Goal: Check status: Check status

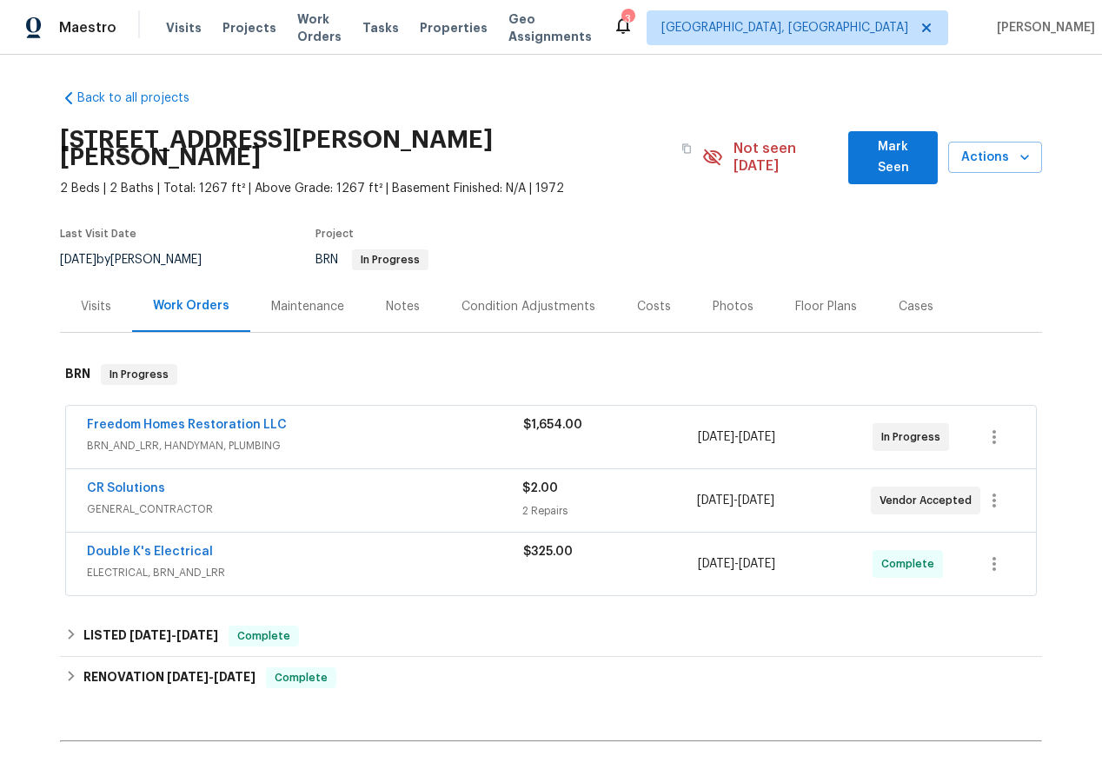
scroll to position [178, 0]
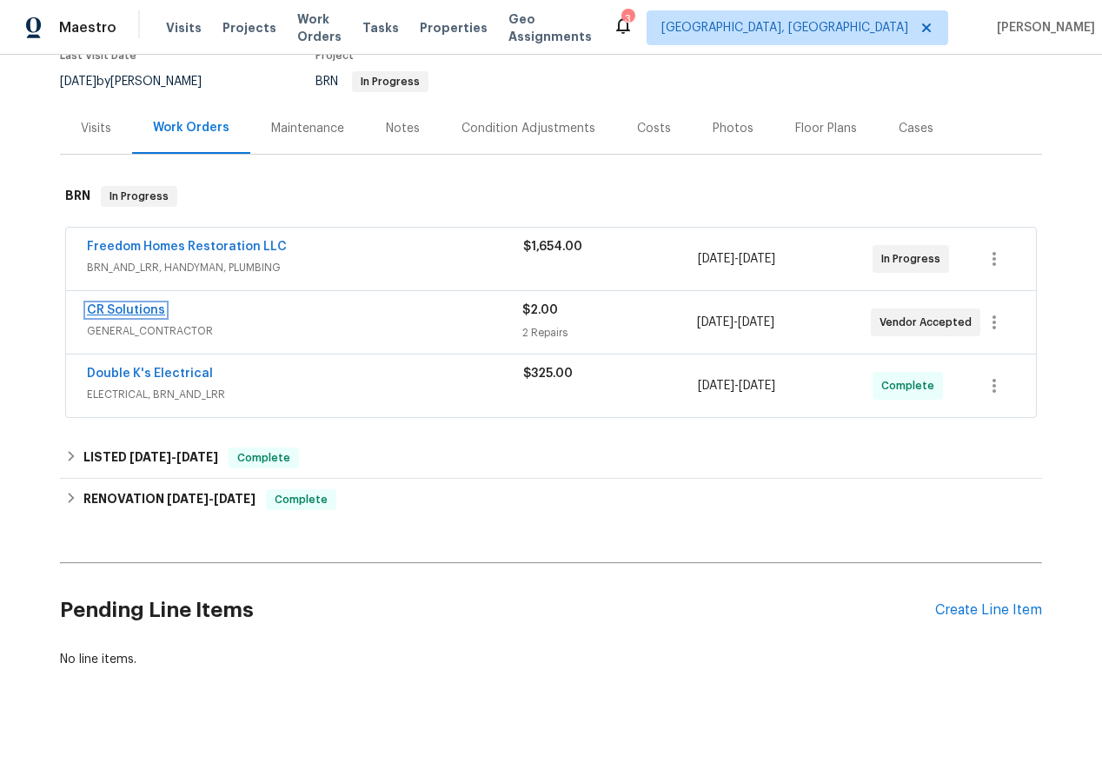
click at [118, 304] on link "CR Solutions" at bounding box center [126, 310] width 78 height 12
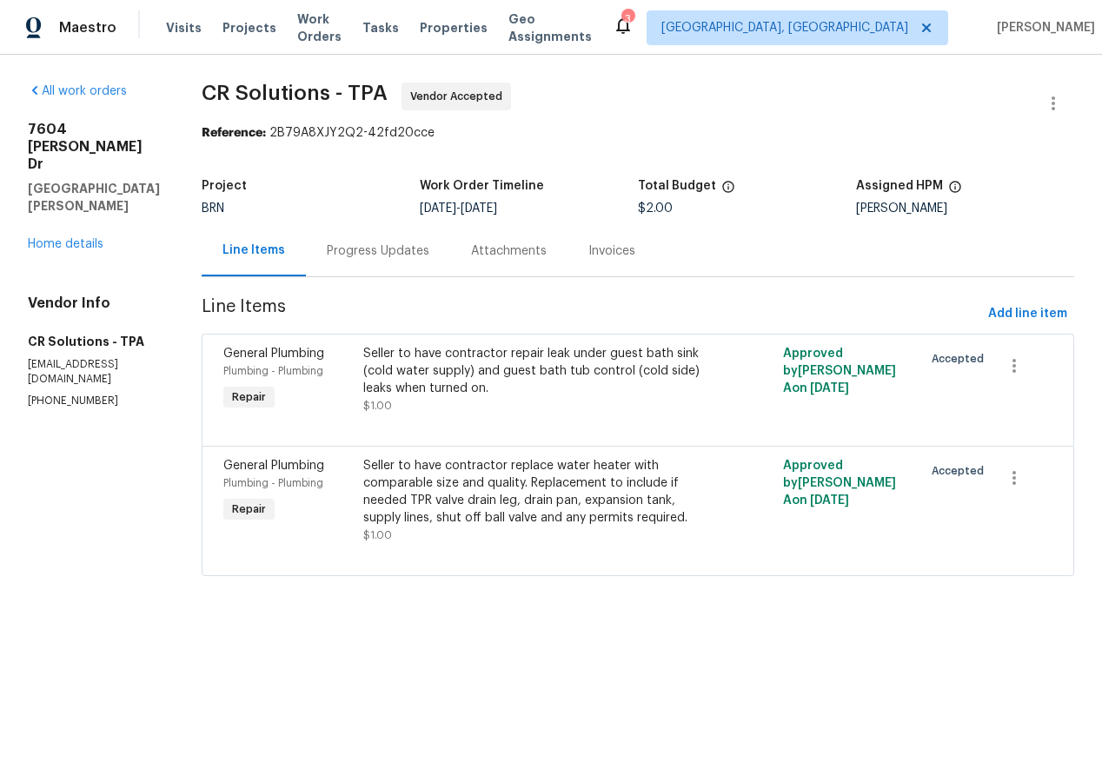
click at [351, 252] on div "Progress Updates" at bounding box center [378, 251] width 103 height 17
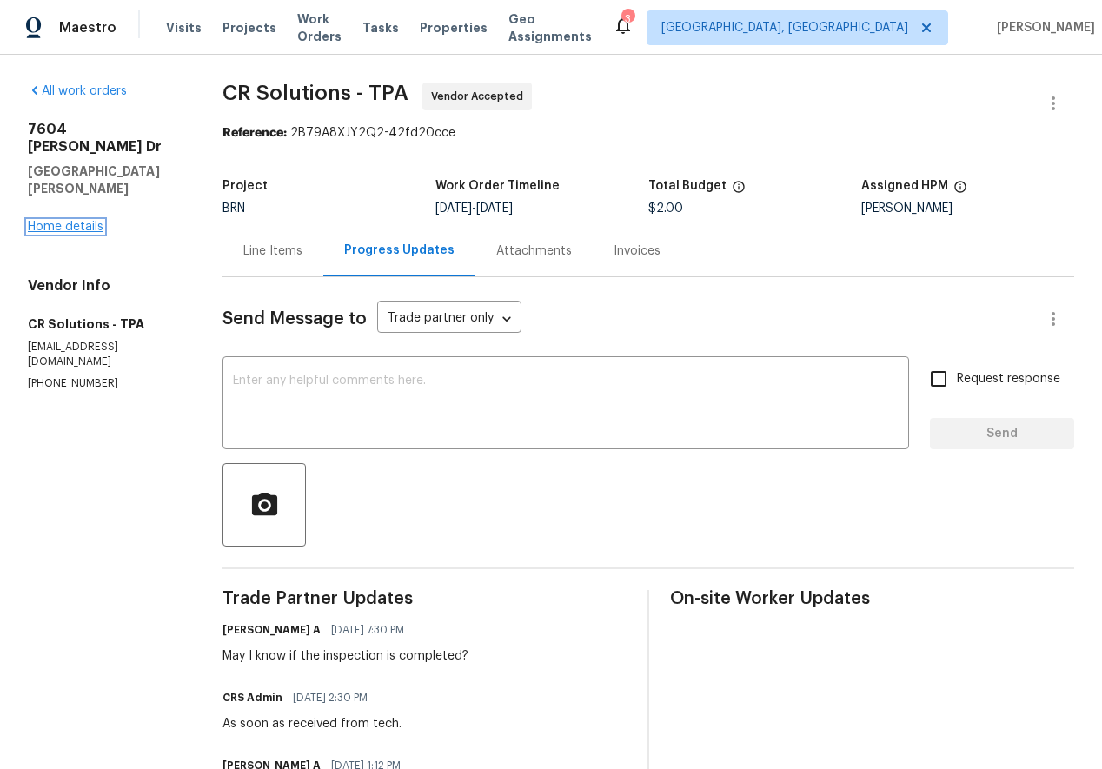
click at [76, 221] on link "Home details" at bounding box center [66, 227] width 76 height 12
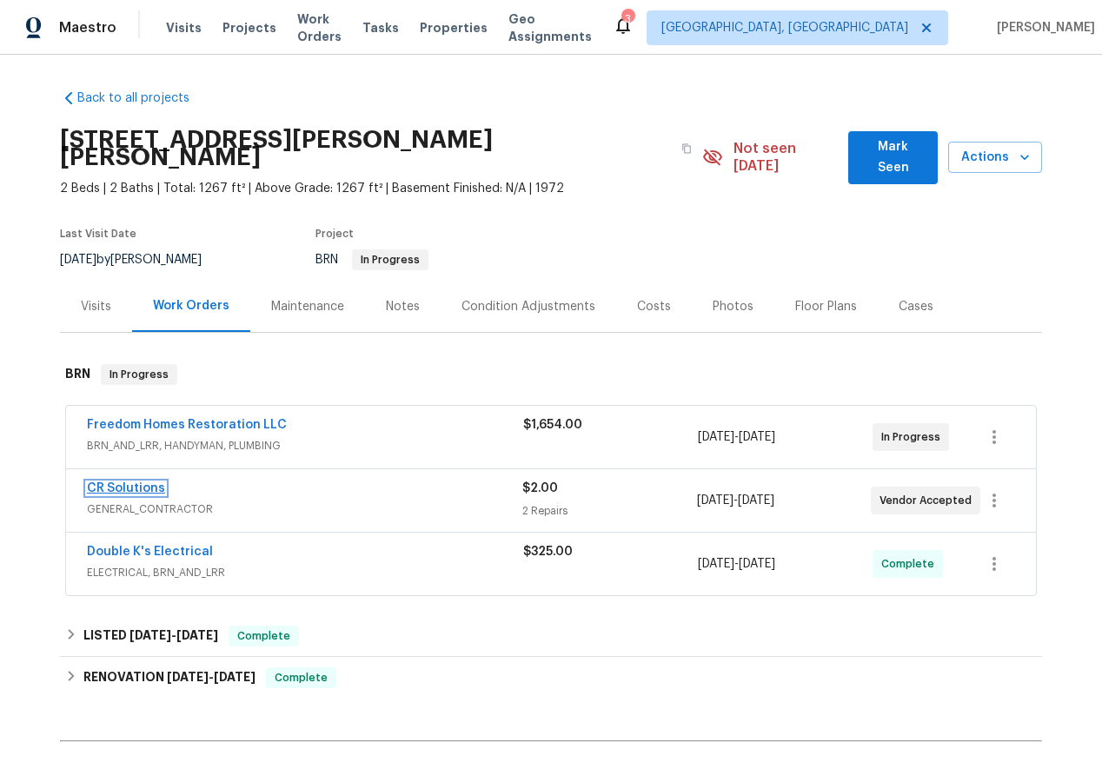
click at [120, 482] on link "CR Solutions" at bounding box center [126, 488] width 78 height 12
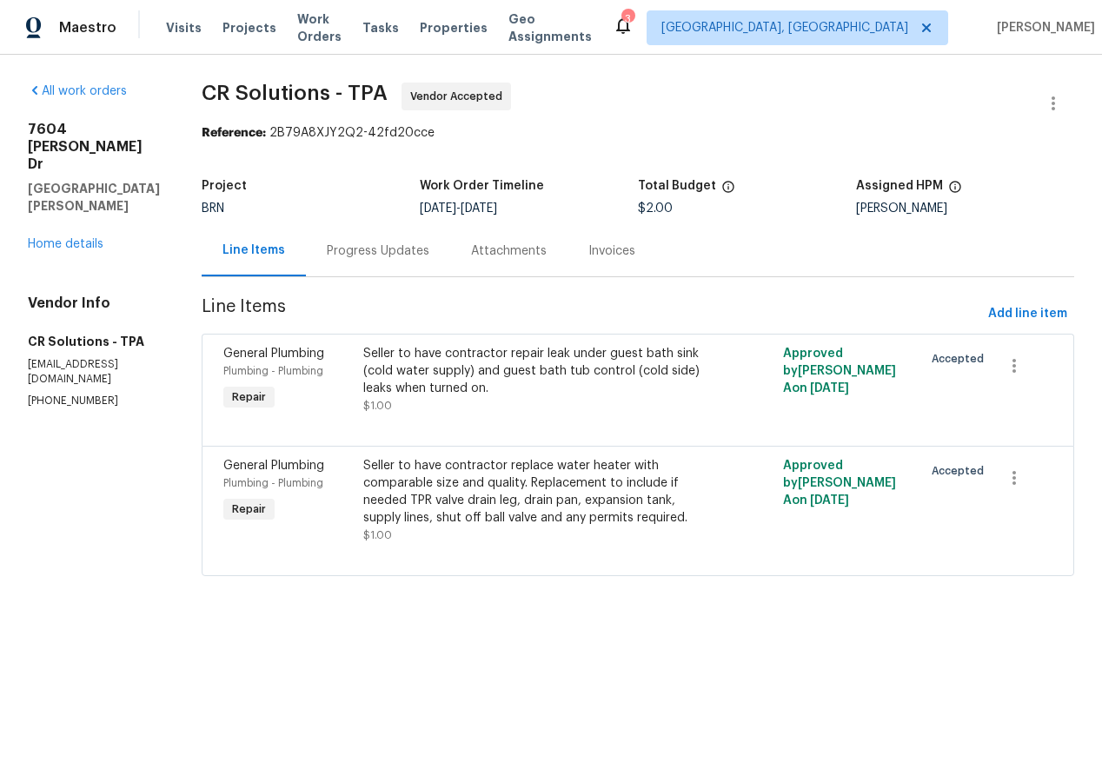
click at [51, 200] on div "[STREET_ADDRESS][PERSON_NAME][PERSON_NAME] Home details" at bounding box center [94, 187] width 132 height 132
click at [47, 238] on link "Home details" at bounding box center [66, 244] width 76 height 12
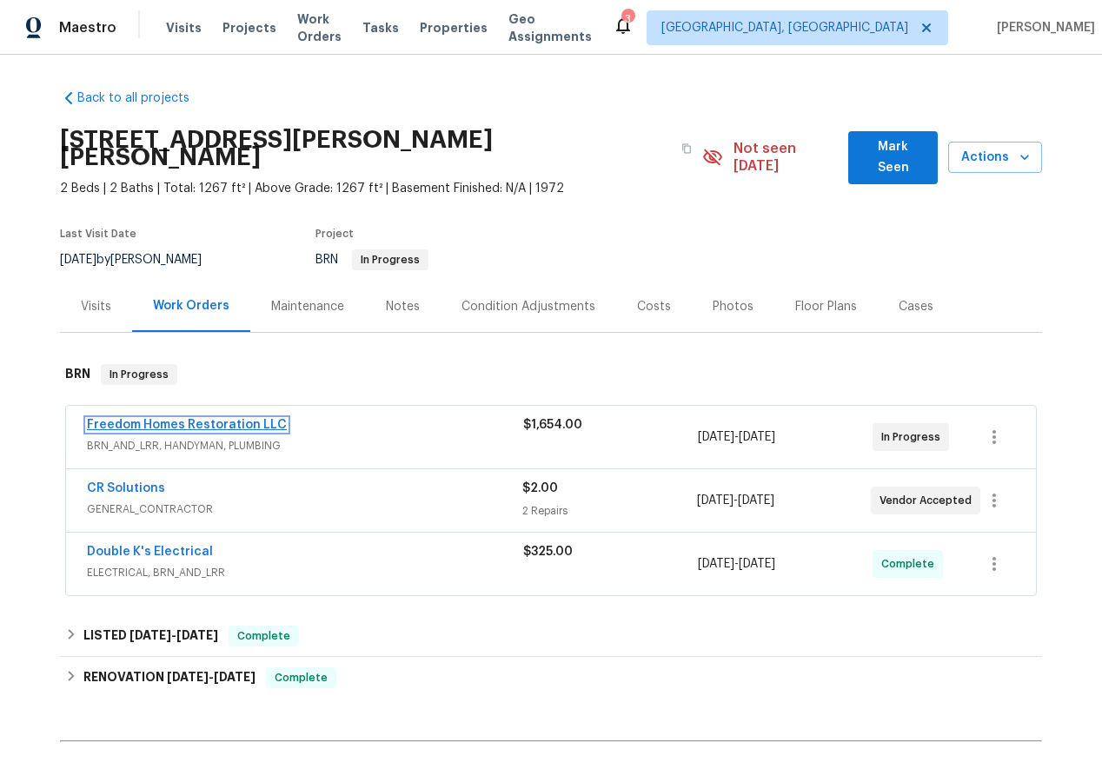
click at [184, 419] on link "Freedom Homes Restoration LLC" at bounding box center [187, 425] width 200 height 12
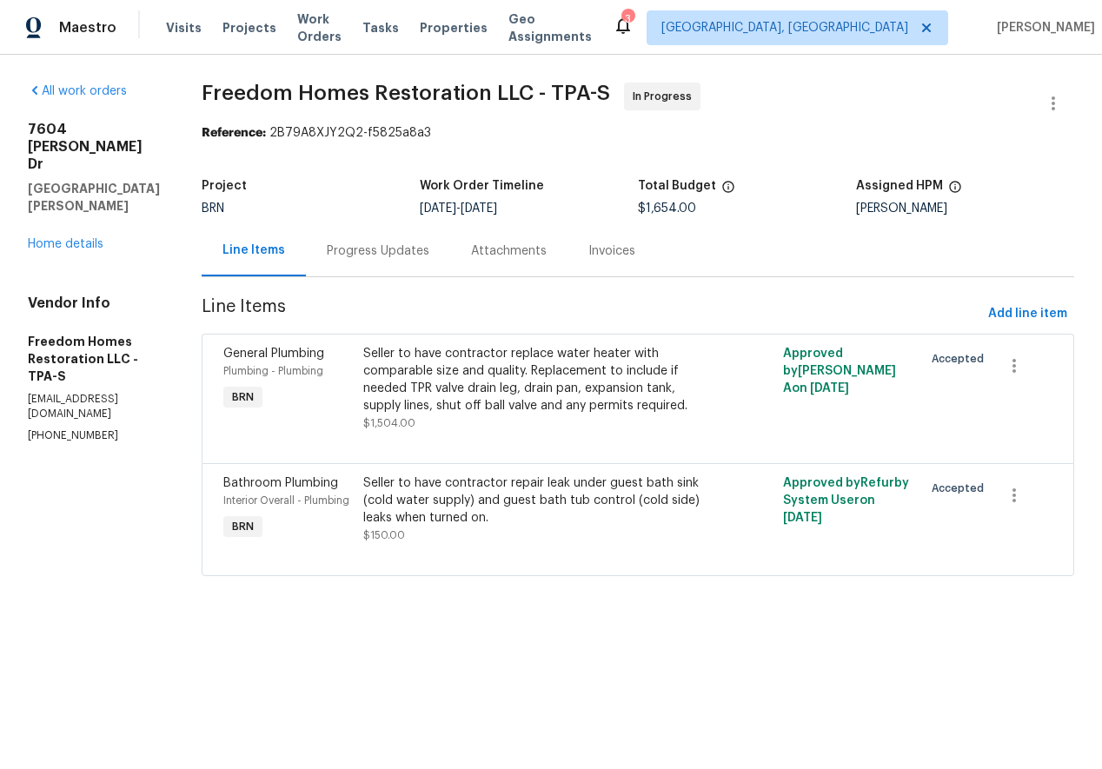
click at [376, 249] on div "Progress Updates" at bounding box center [378, 251] width 103 height 17
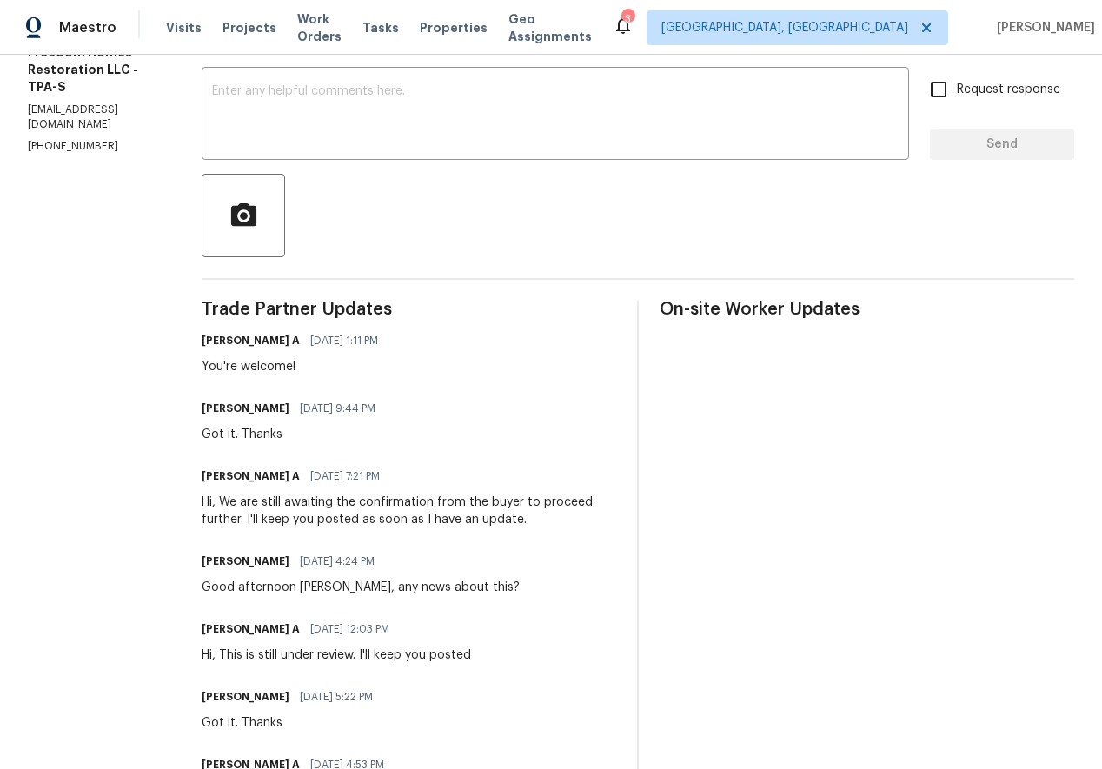
scroll to position [447, 0]
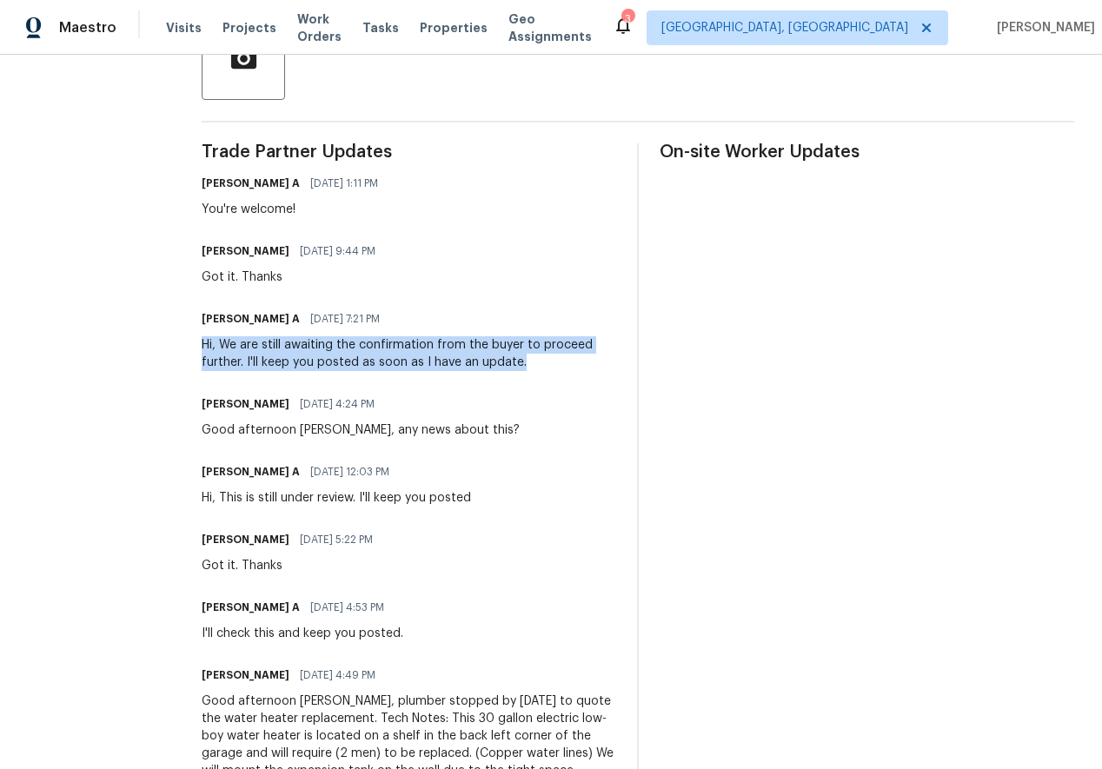
drag, startPoint x: 208, startPoint y: 344, endPoint x: 540, endPoint y: 356, distance: 332.3
click at [540, 356] on div "All work orders [STREET_ADDRESS][PERSON_NAME][PERSON_NAME] Home details Vendor …" at bounding box center [551, 517] width 1102 height 1819
copy div "Hi, We are still awaiting the confirmation from the buyer to proceed further. I…"
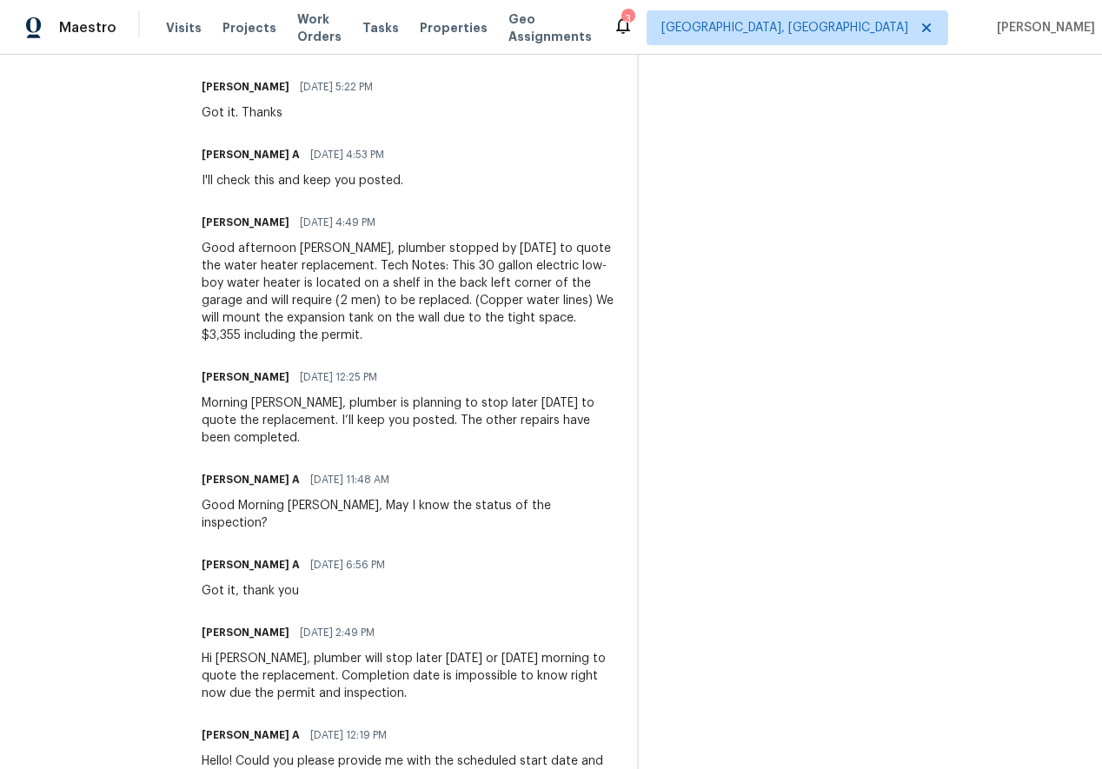
scroll to position [0, 0]
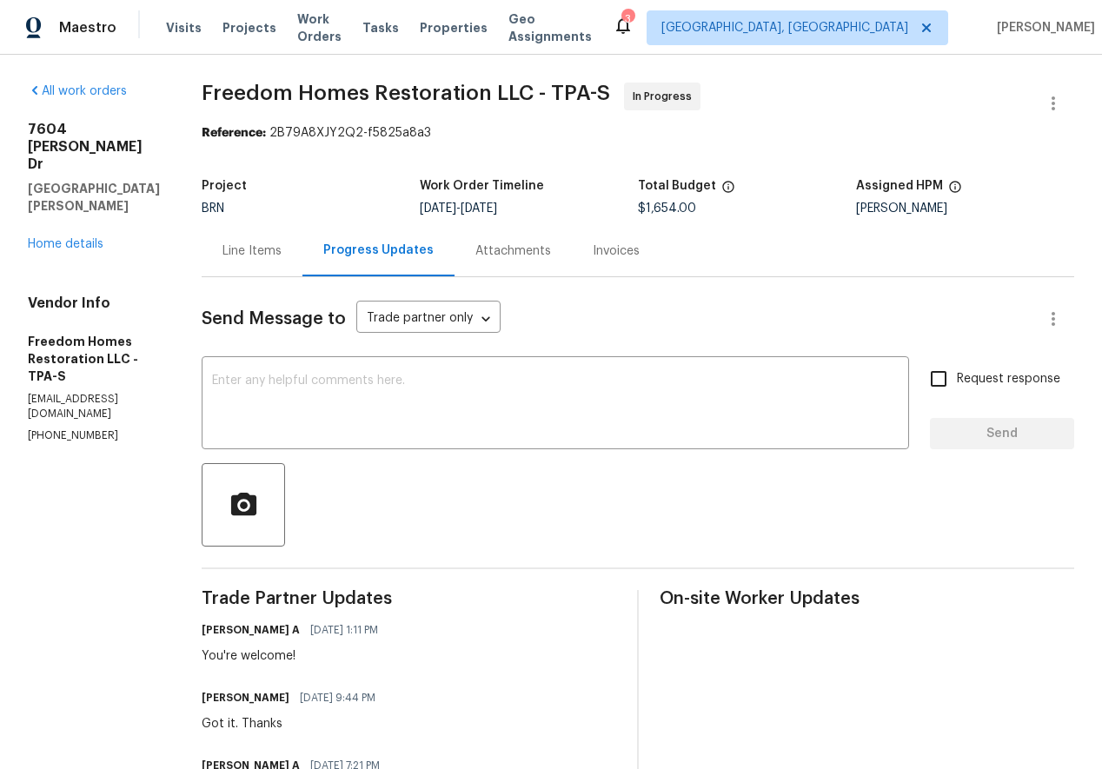
click at [253, 255] on div "Line Items" at bounding box center [252, 251] width 59 height 17
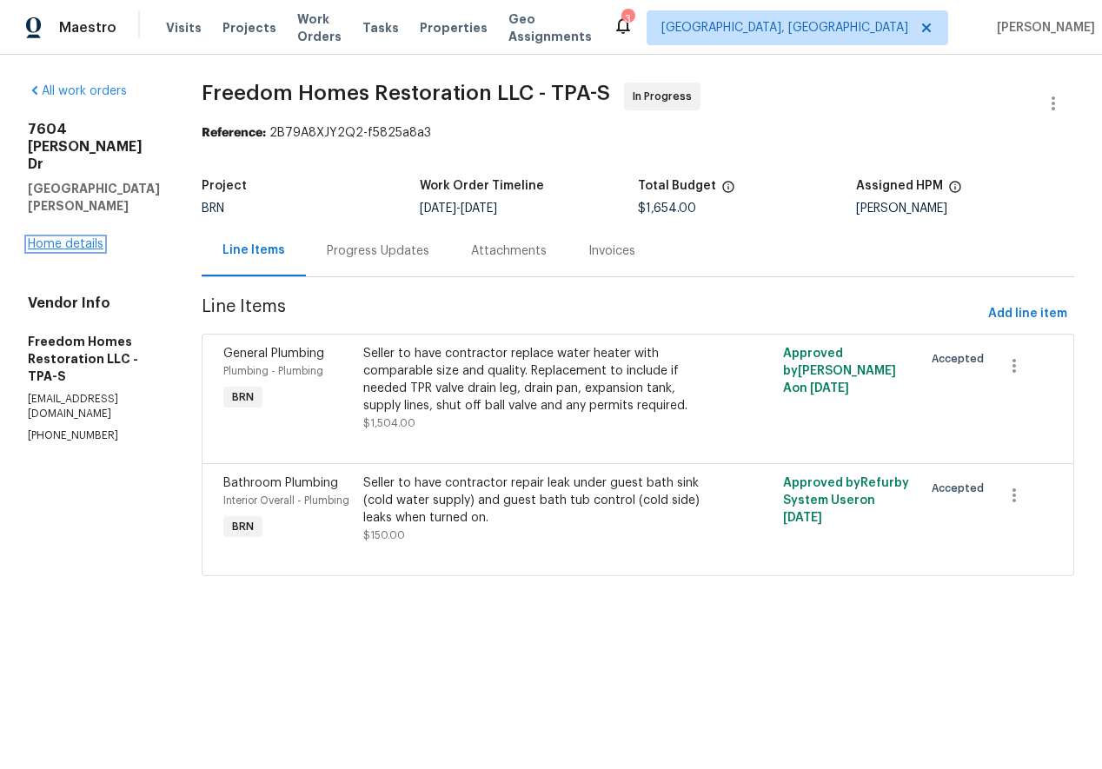
click at [80, 238] on link "Home details" at bounding box center [66, 244] width 76 height 12
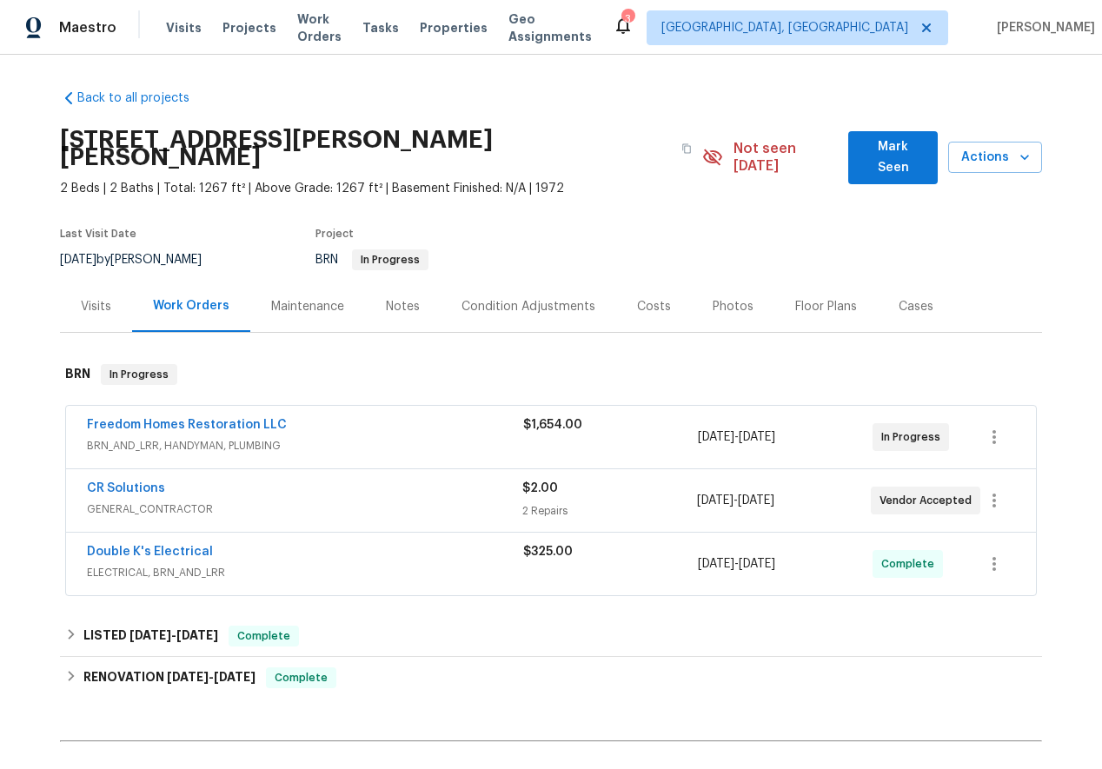
scroll to position [178, 0]
